Goal: Task Accomplishment & Management: Complete application form

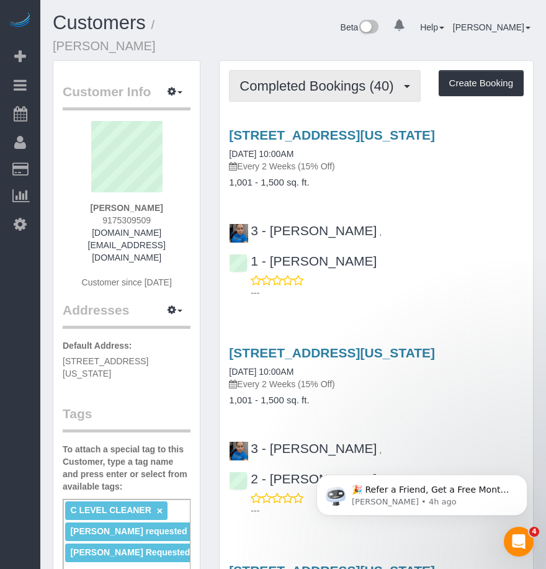
click at [316, 88] on span "Completed Bookings (40)" at bounding box center [319, 86] width 160 height 16
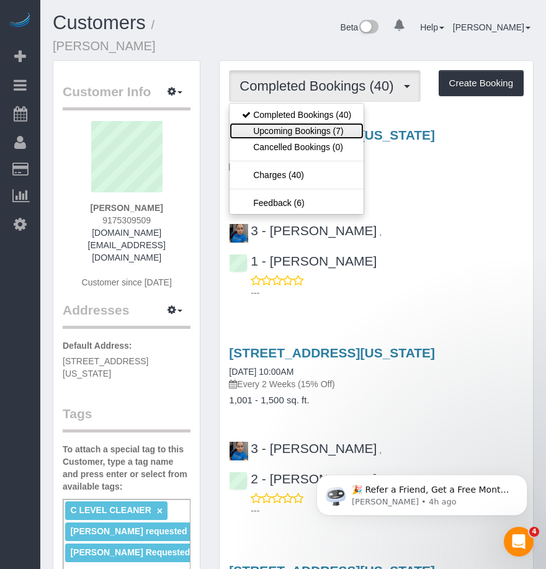
click at [272, 133] on link "Upcoming Bookings (7)" at bounding box center [296, 131] width 134 height 16
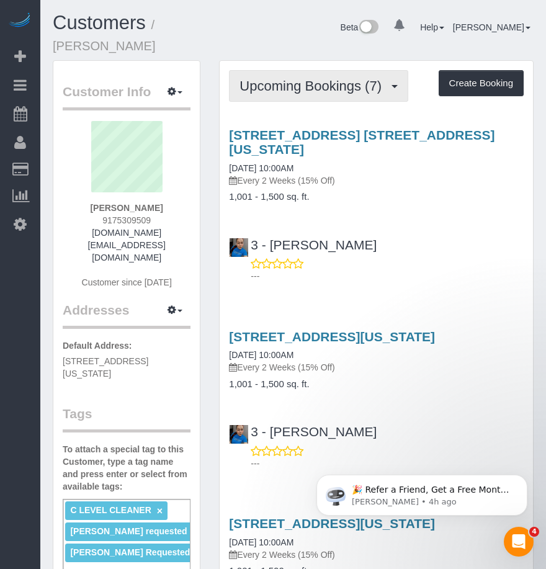
click at [338, 85] on span "Upcoming Bookings (7)" at bounding box center [313, 86] width 148 height 16
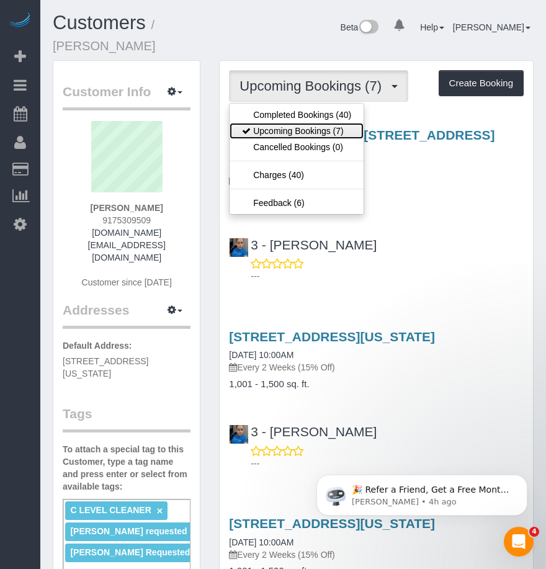
click at [290, 129] on link "Upcoming Bookings (7)" at bounding box center [296, 131] width 134 height 16
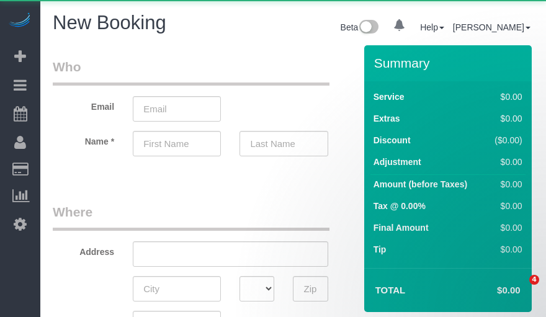
select select "object:2792"
select select "number:89"
select select "number:90"
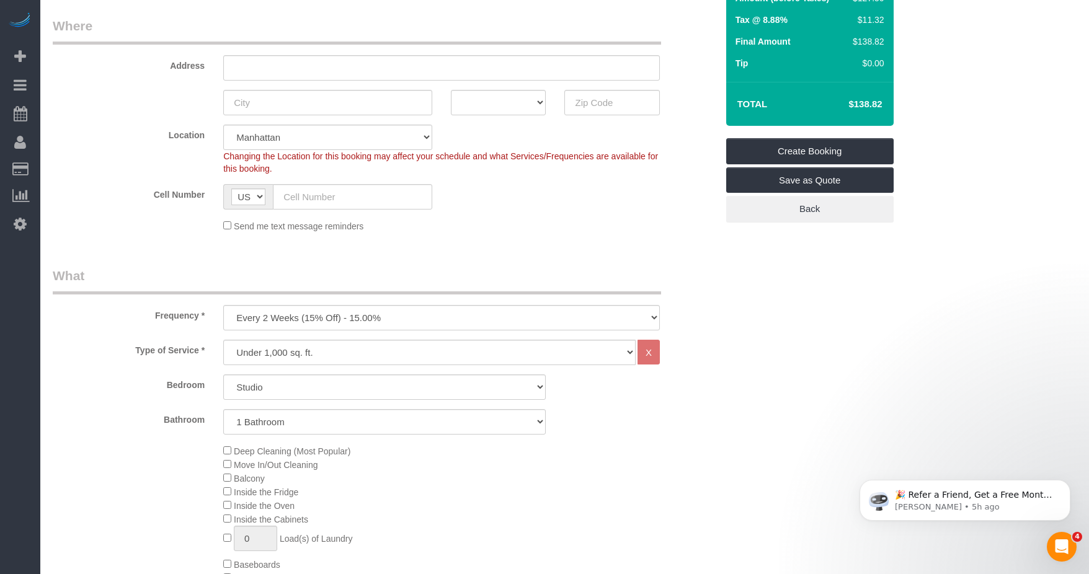
scroll to position [372, 0]
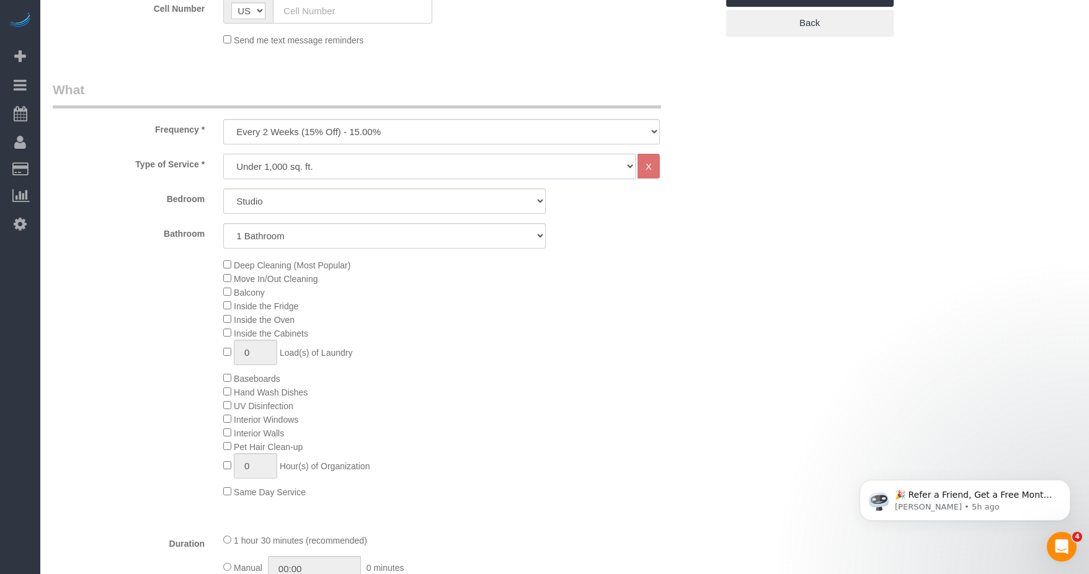
click at [346, 164] on select "Under 1,000 sq. ft. 1,001 - 1,500 sq. ft. 1,500+ sq. ft. Custom Cleaning Office…" at bounding box center [429, 166] width 412 height 25
click at [144, 224] on label "Bathroom" at bounding box center [128, 231] width 171 height 17
click at [295, 128] on select "One Time Weekly (20% Off) - 20.00% Every 2 Weeks (15% Off) - 15.00% Every 4 Wee…" at bounding box center [441, 131] width 437 height 25
select select "object:2793"
click at [223, 119] on select "One Time Weekly (20% Off) - 20.00% Every 2 Weeks (15% Off) - 15.00% Every 4 Wee…" at bounding box center [441, 131] width 437 height 25
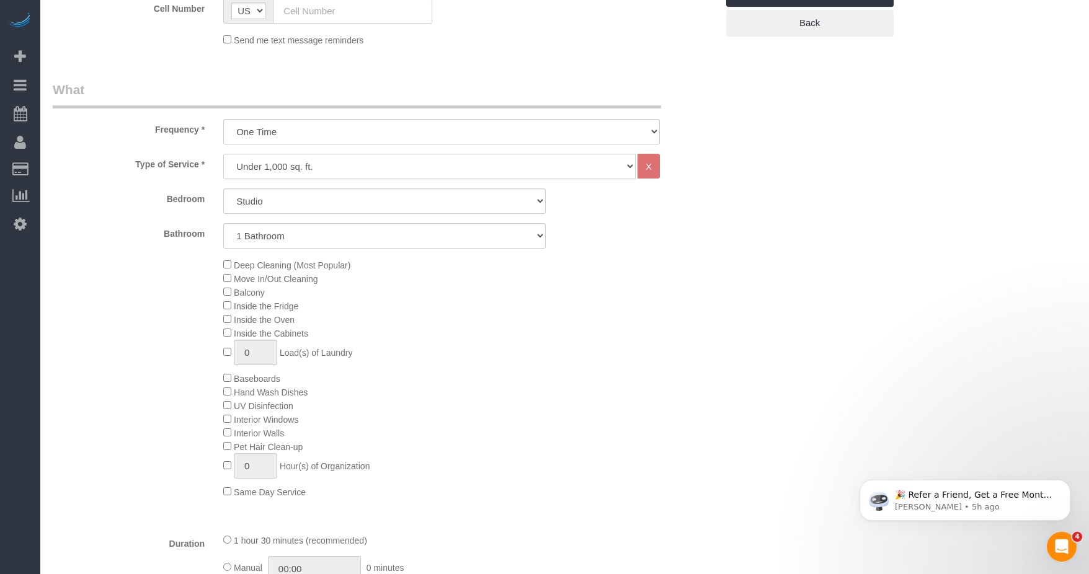
click at [291, 156] on select "Under 1,000 sq. ft. 1,001 - 1,500 sq. ft. 1,500+ sq. ft. Custom Cleaning Office…" at bounding box center [429, 166] width 412 height 25
select select "213"
click at [223, 154] on select "Under 1,000 sq. ft. 1,001 - 1,500 sq. ft. 1,500+ sq. ft. Custom Cleaning Office…" at bounding box center [429, 166] width 412 height 25
select select "1"
select select "120"
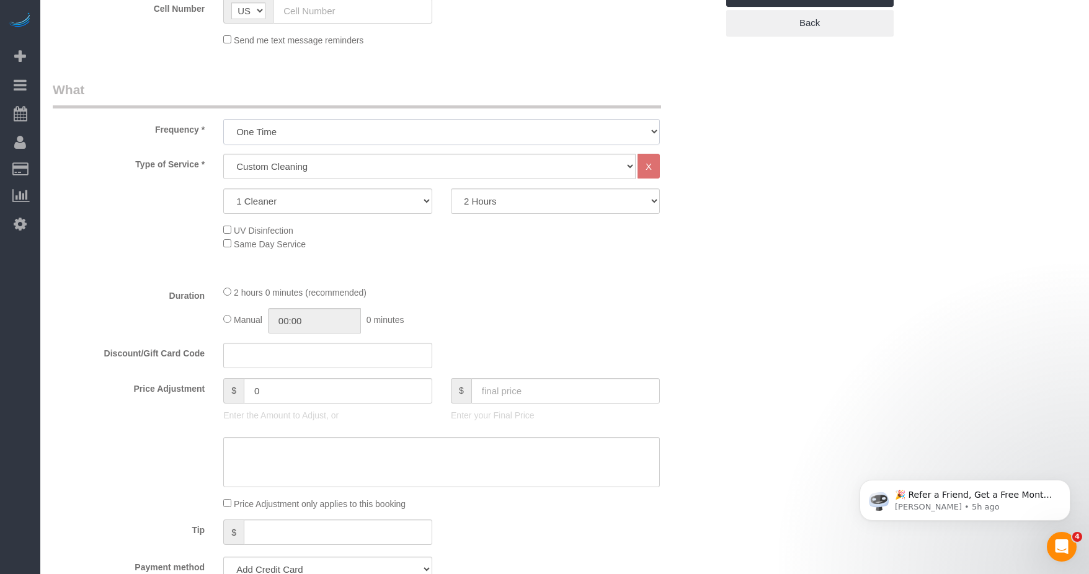
click at [300, 139] on select "One Time Weekly (20% Off) - 20.00% Every 2 Weeks (15% Off) - 15.00% Every 4 Wee…" at bounding box center [441, 131] width 437 height 25
click at [223, 119] on select "One Time Weekly (20% Off) - 20.00% Every 2 Weeks (15% Off) - 15.00% Every 4 Wee…" at bounding box center [441, 131] width 437 height 25
click at [320, 167] on select "Under 1,000 sq. ft. 1,001 - 1,500 sq. ft. 1,500+ sq. ft. Custom Cleaning Office…" at bounding box center [429, 166] width 412 height 25
click at [223, 154] on select "Under 1,000 sq. ft. 1,001 - 1,500 sq. ft. 1,500+ sq. ft. Custom Cleaning Office…" at bounding box center [429, 166] width 412 height 25
click at [319, 203] on select "1 Cleaner 2 Cleaners 3 Cleaners 4 Cleaners 5 Cleaners" at bounding box center [327, 200] width 209 height 25
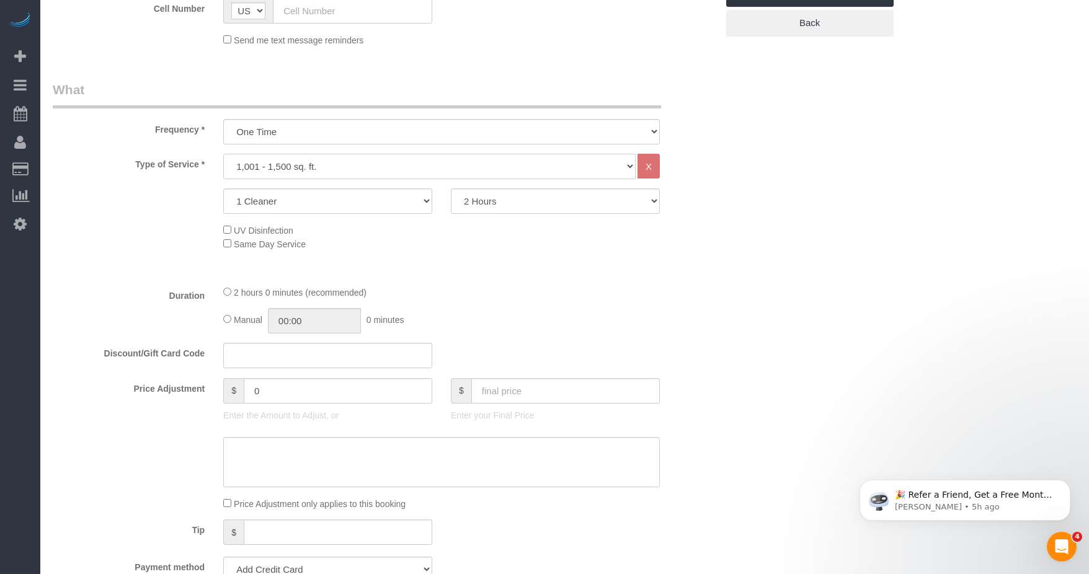
click at [322, 174] on select "Under 1,000 sq. ft. 1,001 - 1,500 sq. ft. 1,500+ sq. ft. Custom Cleaning Office…" at bounding box center [429, 166] width 412 height 25
select select "216"
click at [223, 154] on select "Under 1,000 sq. ft. 1,001 - 1,500 sq. ft. 1,500+ sq. ft. Custom Cleaning Office…" at bounding box center [429, 166] width 412 height 25
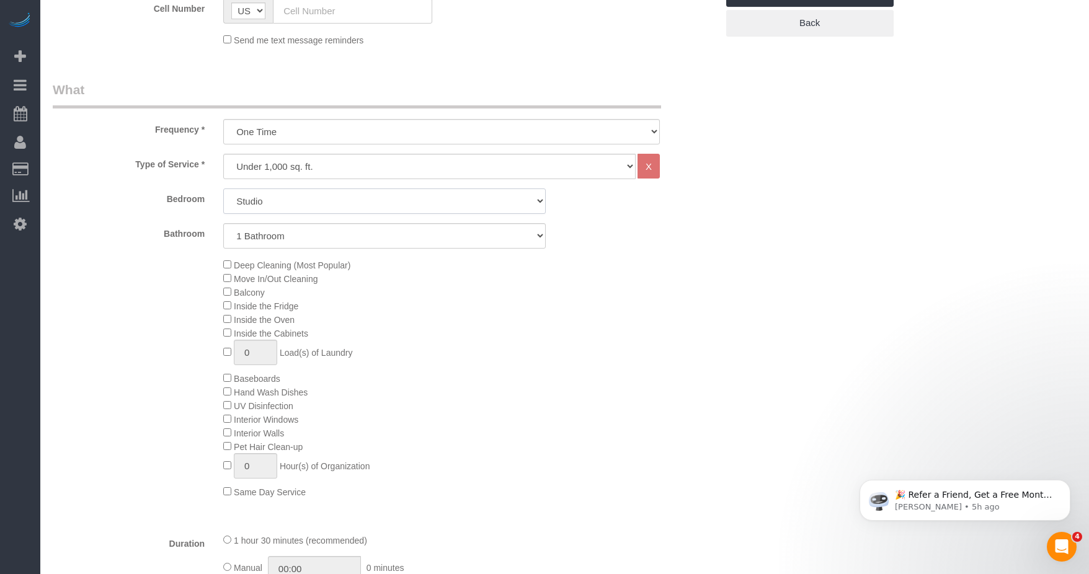
click at [281, 202] on select "Studio 1 Bedroom 2 Bedrooms 3 Bedrooms" at bounding box center [384, 200] width 322 height 25
drag, startPoint x: 332, startPoint y: 208, endPoint x: 329, endPoint y: 215, distance: 8.1
click at [332, 208] on select "Studio 1 Bedroom 2 Bedrooms 3 Bedrooms" at bounding box center [384, 200] width 322 height 25
select select "3"
click at [223, 188] on select "Studio 1 Bedroom 2 Bedrooms 3 Bedrooms" at bounding box center [384, 200] width 322 height 25
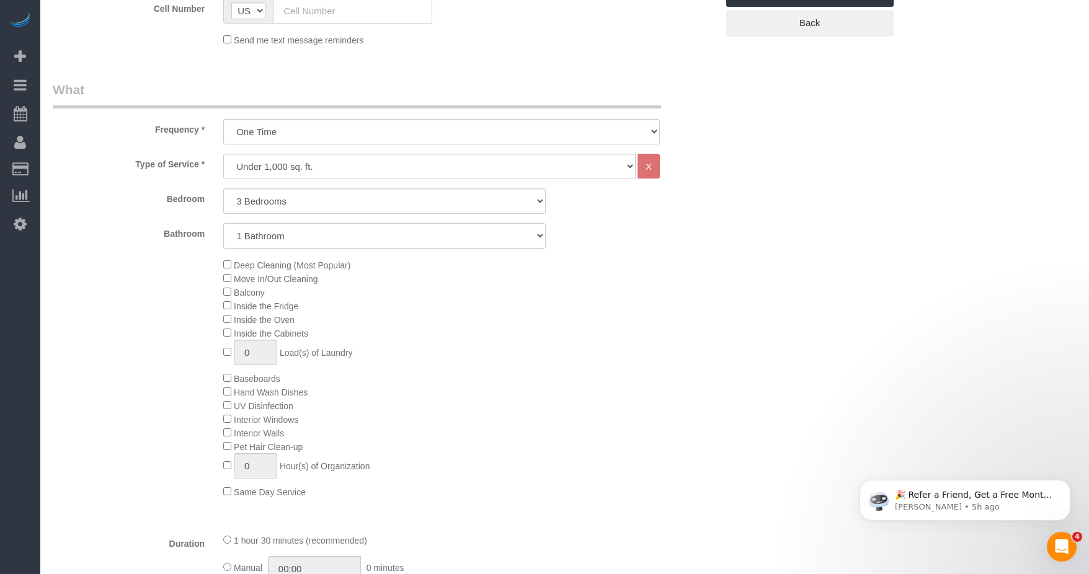
click at [322, 240] on select "1 Bathroom 2 Bathrooms" at bounding box center [384, 235] width 322 height 25
click at [314, 242] on select "1 Bathroom 2 Bathrooms" at bounding box center [384, 235] width 322 height 25
select select "2"
click at [223, 223] on select "1 Bathroom 2 Bathrooms" at bounding box center [384, 235] width 322 height 25
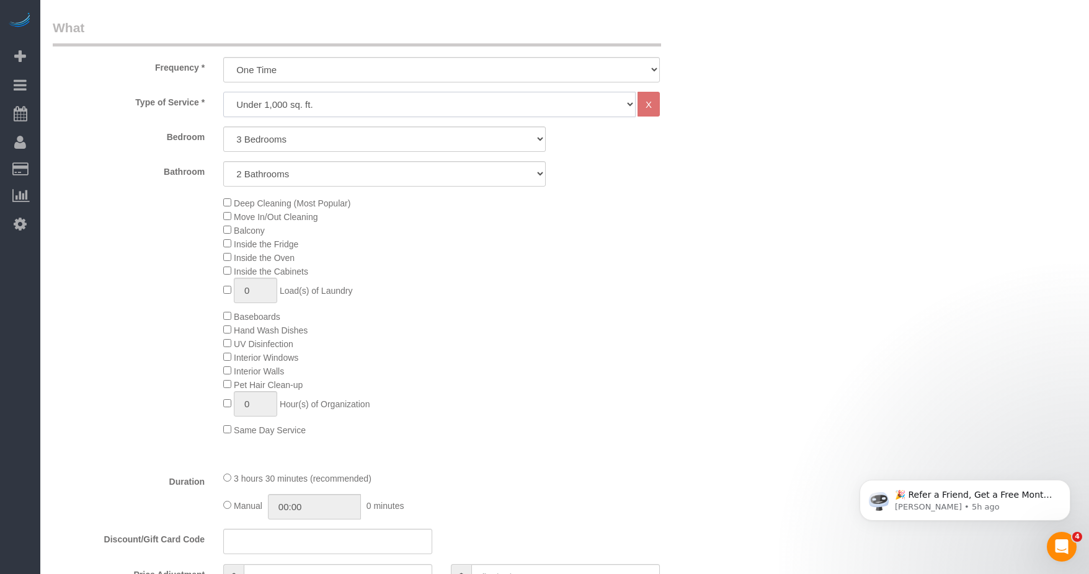
click at [306, 101] on select "Under 1,000 sq. ft. 1,001 - 1,500 sq. ft. 1,500+ sq. ft. Custom Cleaning Office…" at bounding box center [429, 104] width 412 height 25
select select "213"
click at [223, 92] on select "Under 1,000 sq. ft. 1,001 - 1,500 sq. ft. 1,500+ sq. ft. Custom Cleaning Office…" at bounding box center [429, 104] width 412 height 25
select select "1"
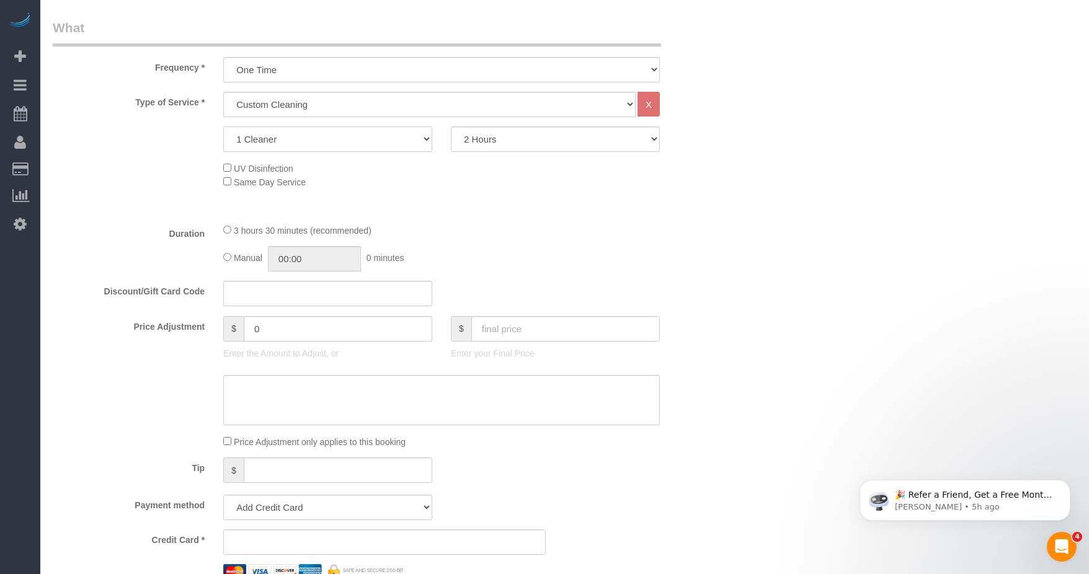
click at [308, 144] on select "1 Cleaner 2 Cleaners 3 Cleaners 4 Cleaners 5 Cleaners" at bounding box center [327, 138] width 209 height 25
click at [223, 126] on select "1 Cleaner 2 Cleaners 3 Cleaners 4 Cleaners 5 Cleaners" at bounding box center [327, 138] width 209 height 25
click at [545, 158] on div "Type of Service * Under 1,000 sq. ft. 1,001 - 1,500 sq. ft. 1,500+ sq. ft. Cust…" at bounding box center [385, 153] width 664 height 122
click at [545, 144] on select "2 Hours 2.5 Hours 3 Hours 3.5 Hours 4 Hours 4.5 Hours 5 Hours 5.5 Hours 6 Hours…" at bounding box center [555, 138] width 209 height 25
select select "210"
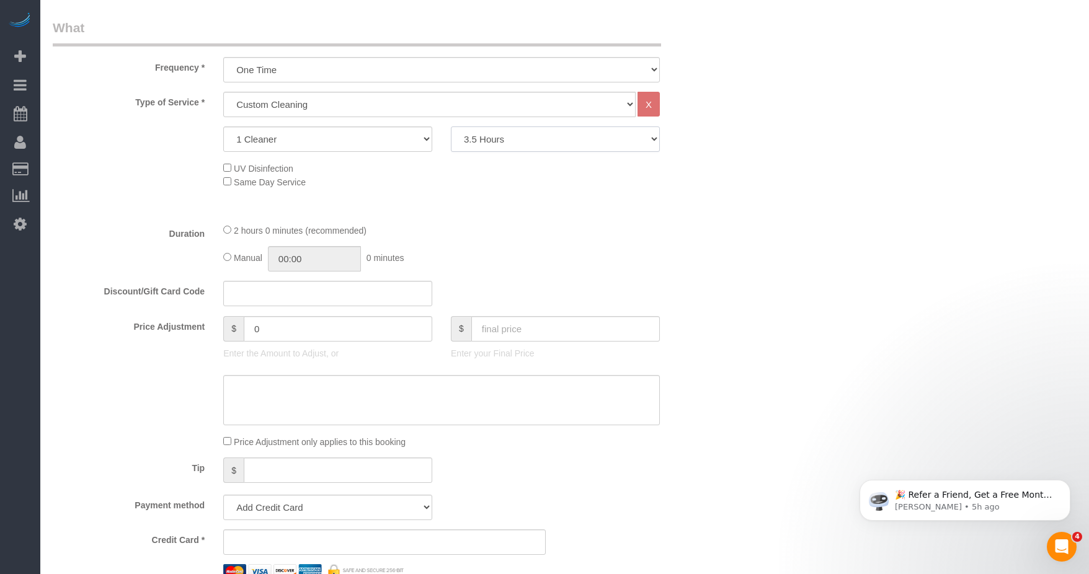
click at [451, 126] on select "2 Hours 2.5 Hours 3 Hours 3.5 Hours 4 Hours 4.5 Hours 5 Hours 5.5 Hours 6 Hours…" at bounding box center [555, 138] width 209 height 25
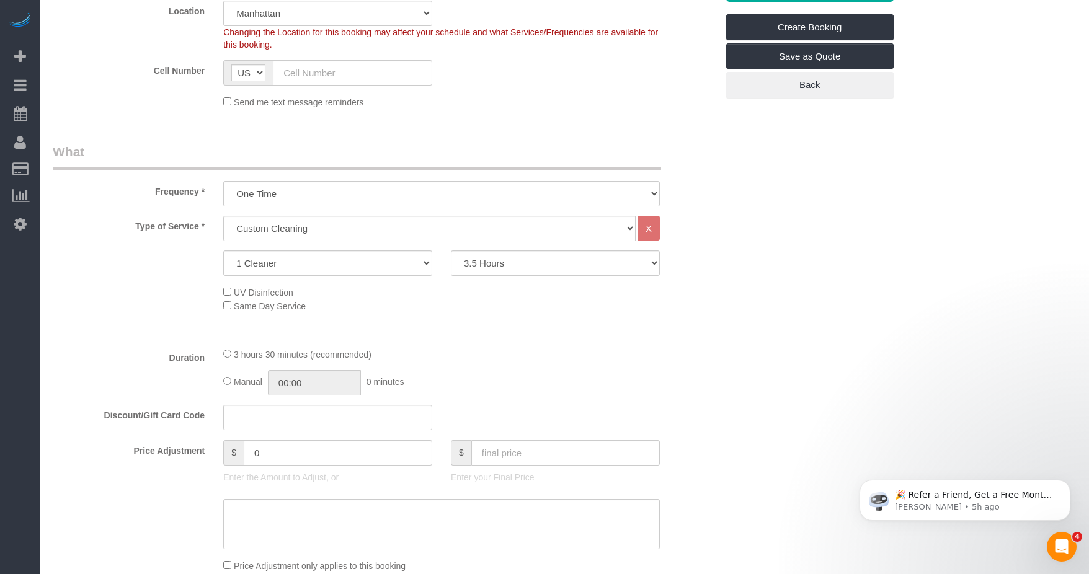
click at [545, 308] on div "UV Disinfection Same Day Service" at bounding box center [470, 298] width 512 height 27
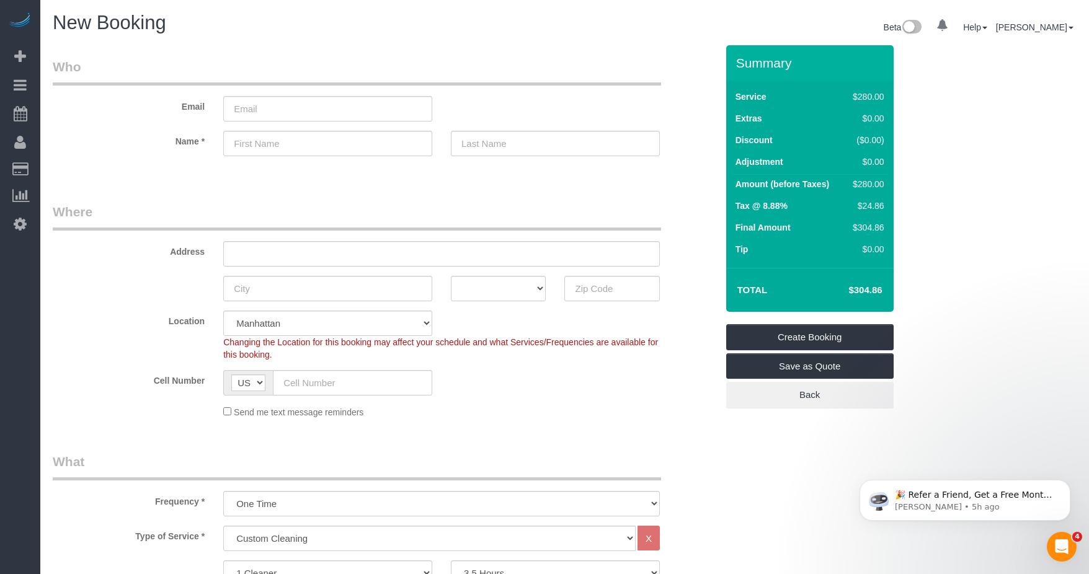
scroll to position [62, 0]
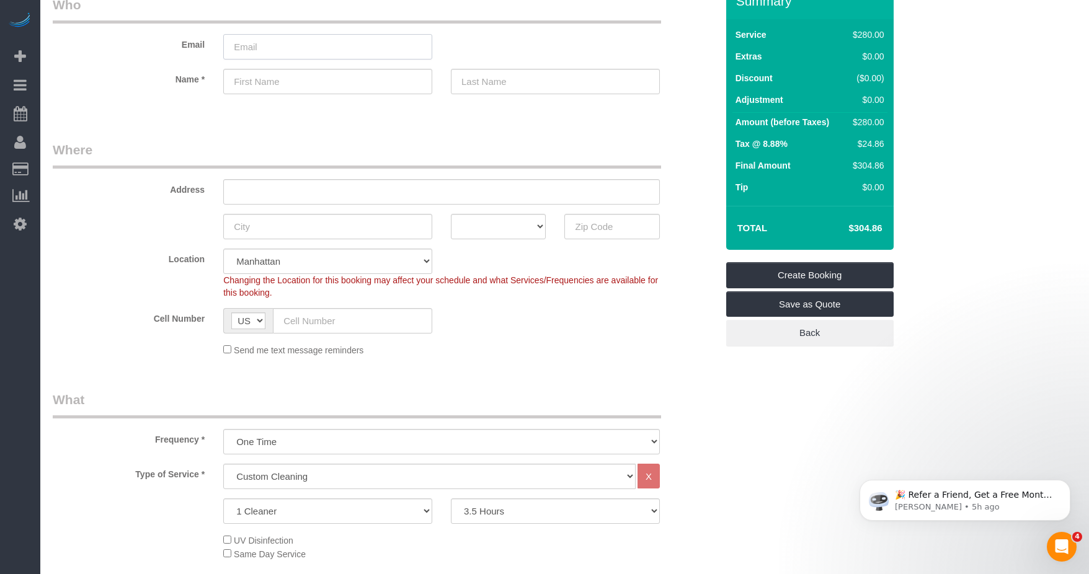
drag, startPoint x: 270, startPoint y: 53, endPoint x: 257, endPoint y: 68, distance: 19.8
click at [270, 52] on input "email" at bounding box center [327, 46] width 209 height 25
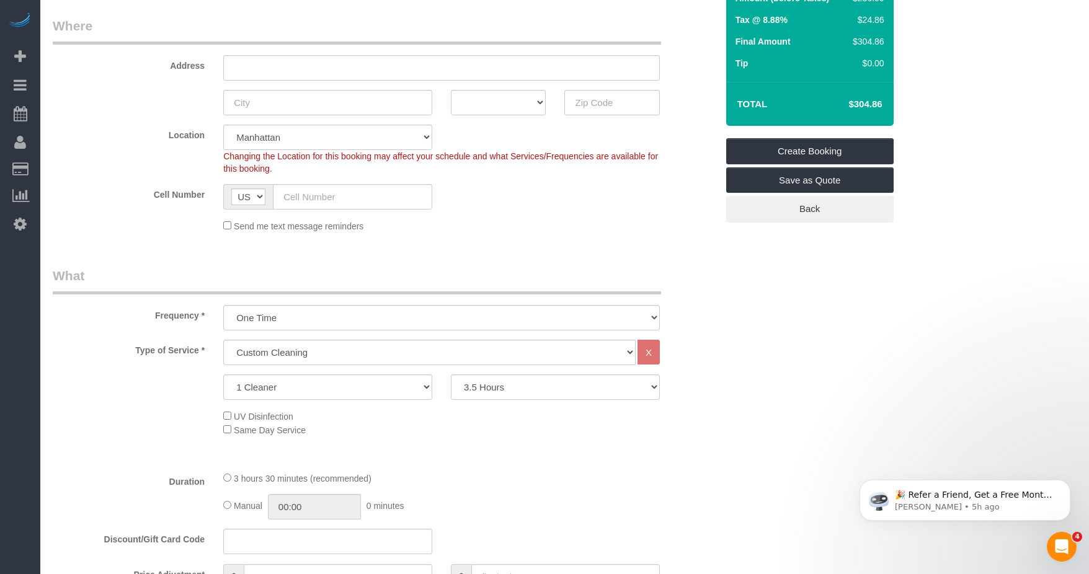
scroll to position [0, 0]
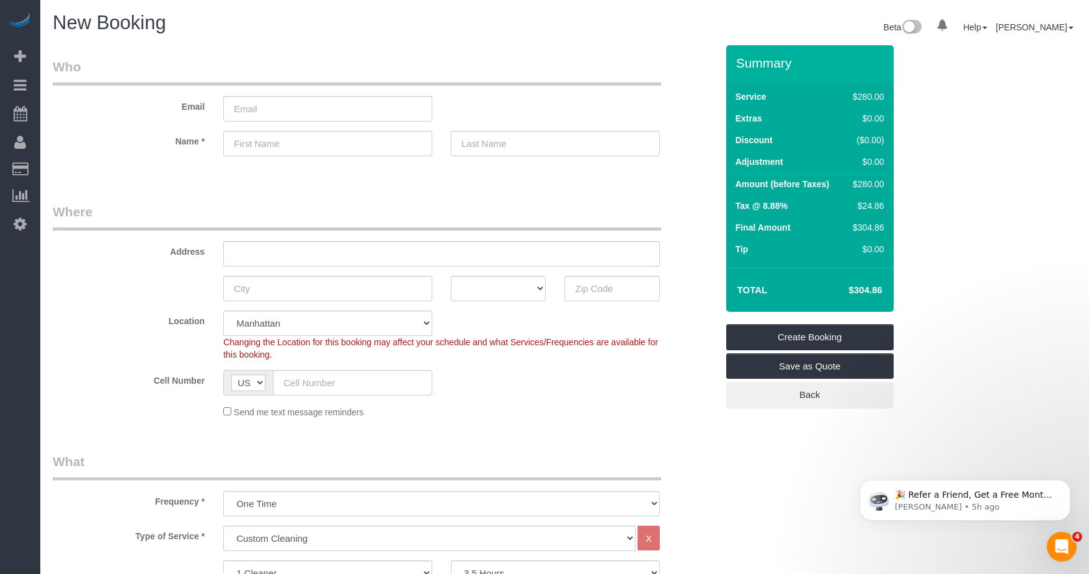
click at [545, 289] on h4 "$304.86" at bounding box center [846, 290] width 71 height 11
copy div "$304.86 Create Booking Save as Quote Back"
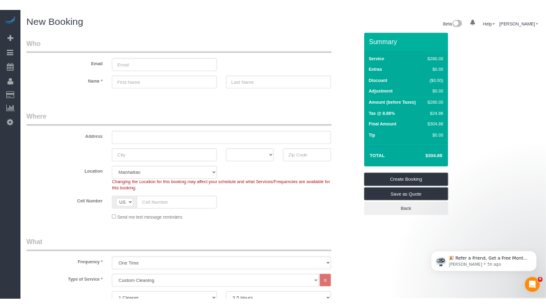
scroll to position [186, 0]
